Goal: Navigation & Orientation: Find specific page/section

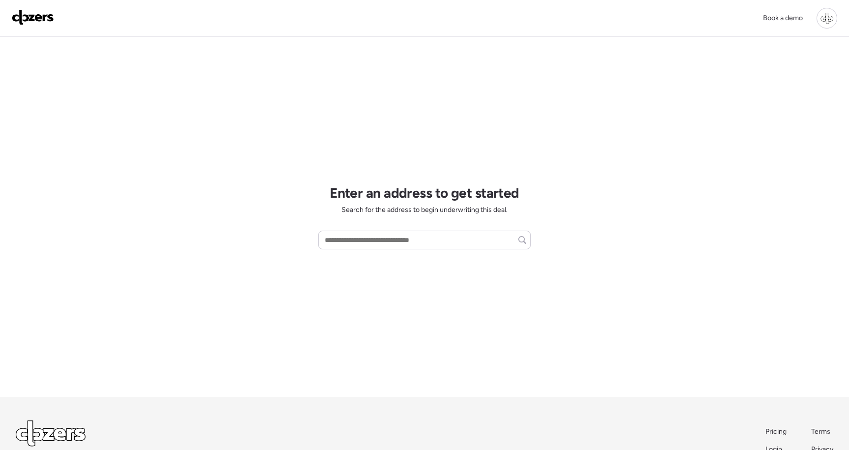
click at [17, 27] on div "Book a demo" at bounding box center [425, 18] width 826 height 21
click at [28, 17] on img at bounding box center [33, 17] width 42 height 16
click at [817, 16] on div at bounding box center [827, 18] width 21 height 21
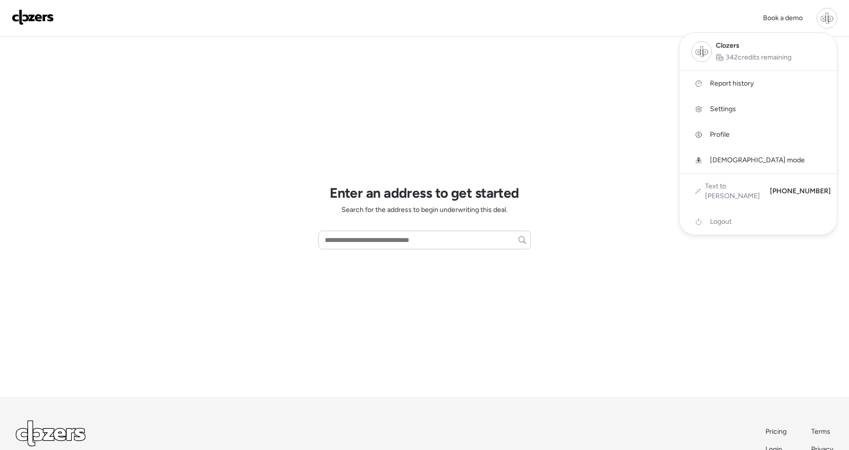
click at [744, 77] on link "Report history" at bounding box center [758, 84] width 157 height 26
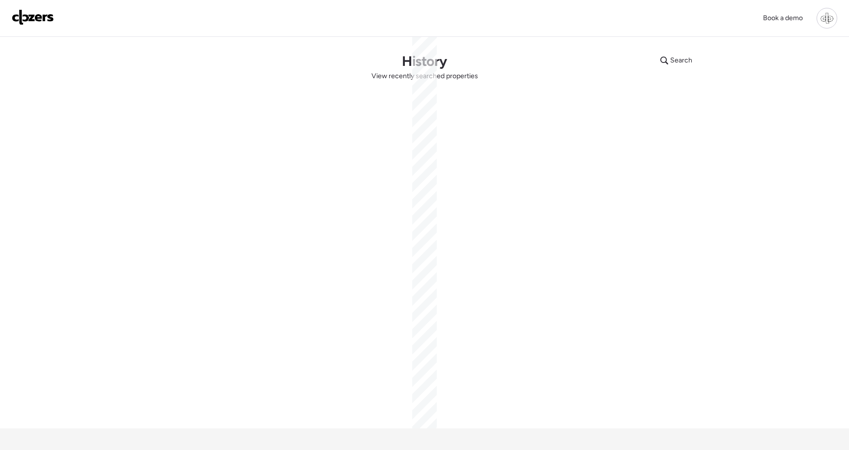
click at [830, 19] on div at bounding box center [827, 18] width 21 height 21
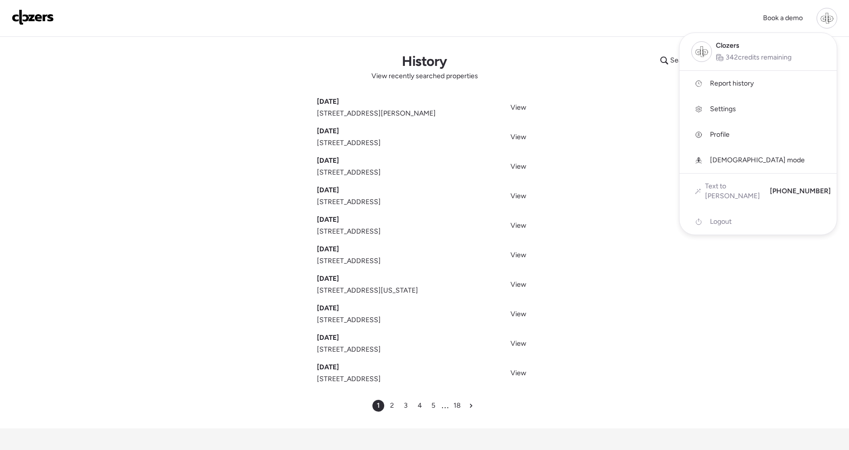
click at [515, 108] on div at bounding box center [424, 197] width 849 height 450
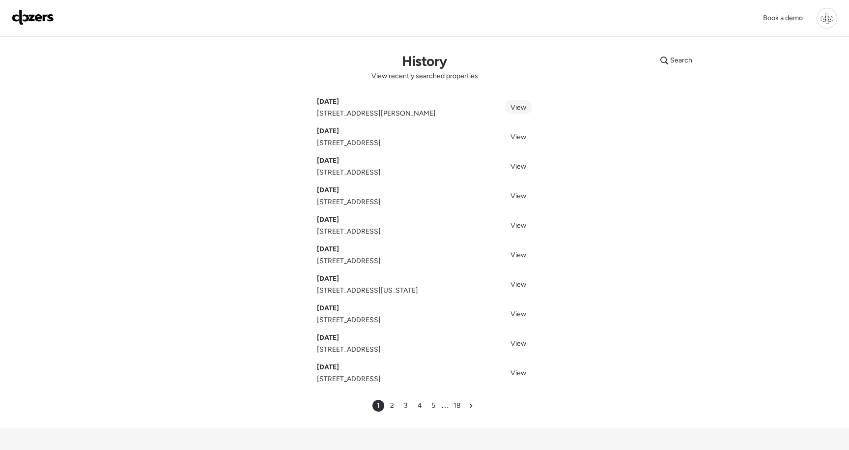
click at [530, 109] on link "View" at bounding box center [519, 107] width 28 height 14
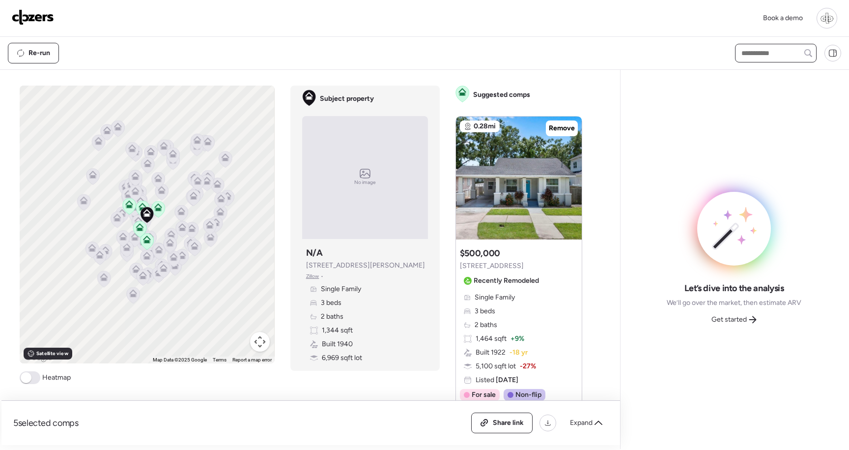
click at [761, 55] on input "text" at bounding box center [776, 53] width 73 height 14
click at [783, 133] on div "Let’s dive into the analysis We’ll go over the market, then estimate ARV Get st…" at bounding box center [734, 259] width 211 height 363
click at [830, 56] on icon at bounding box center [833, 53] width 9 height 9
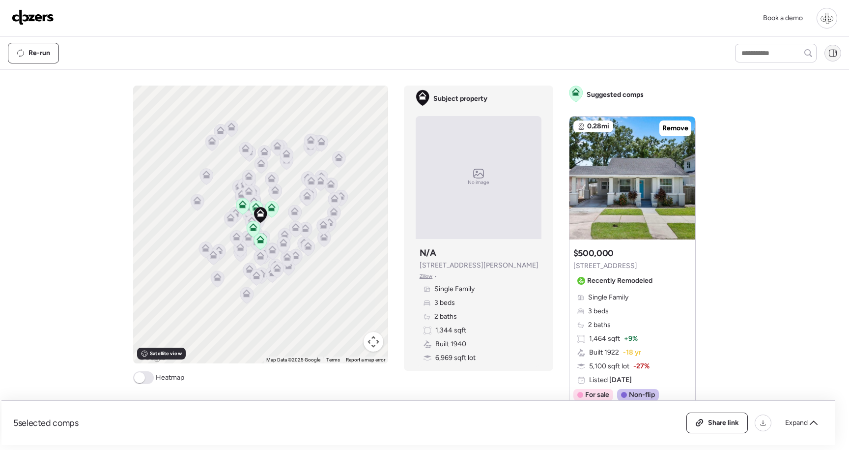
click at [831, 53] on icon at bounding box center [833, 53] width 9 height 9
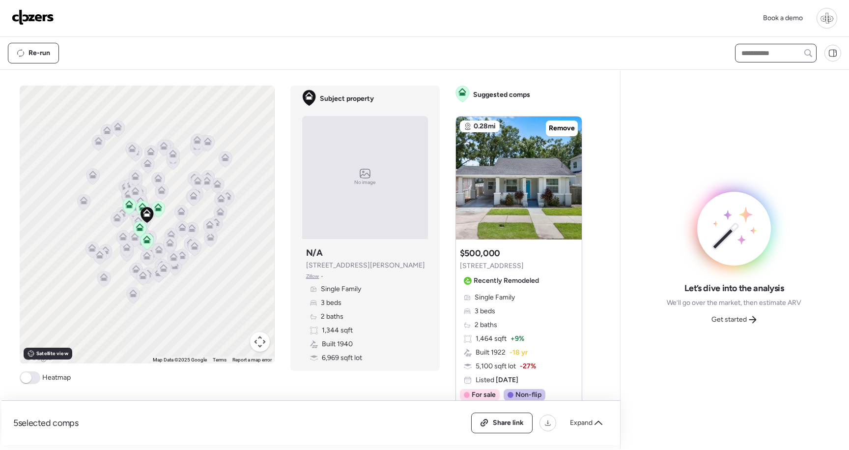
click at [776, 58] on input "text" at bounding box center [776, 53] width 73 height 14
click at [771, 54] on input "text" at bounding box center [776, 53] width 73 height 14
click at [772, 82] on div "Let’s dive into the analysis We’ll go over the market, then estimate ARV Get st…" at bounding box center [734, 259] width 211 height 363
